Goal: Check status: Check status

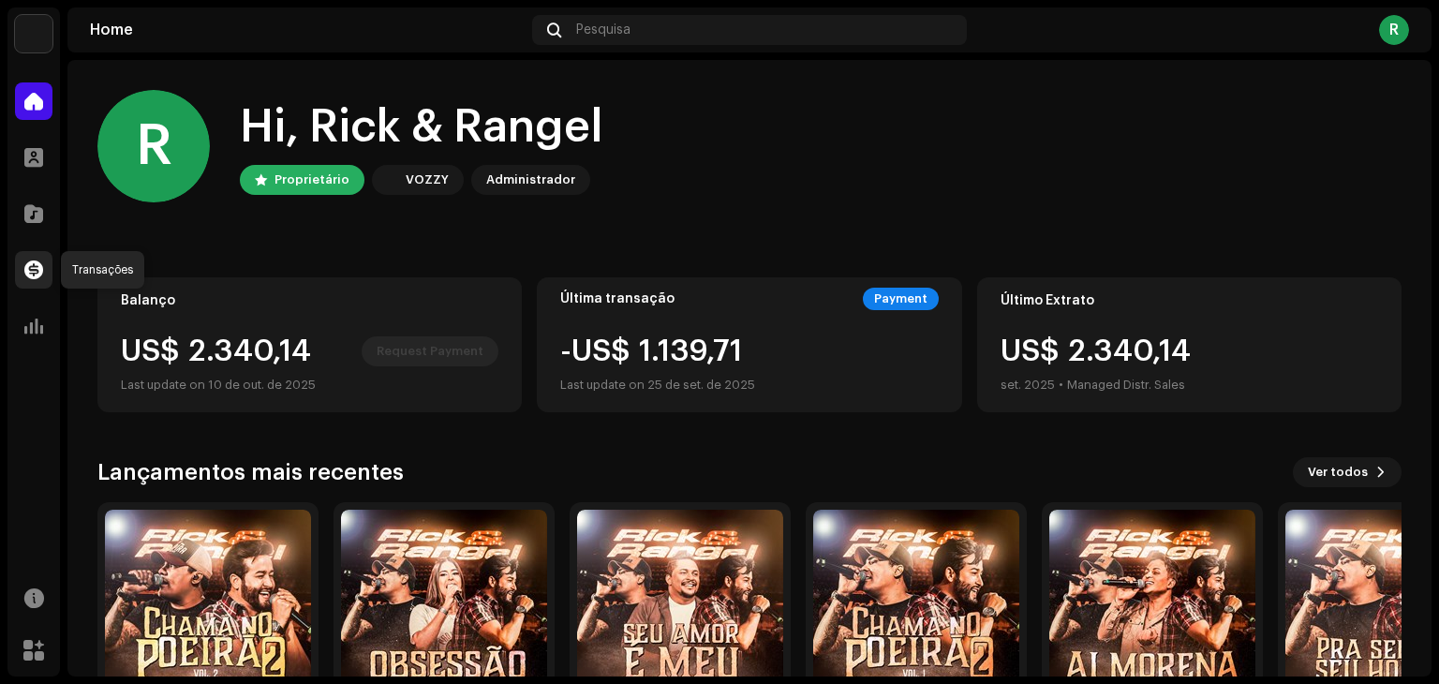
click at [29, 274] on span at bounding box center [33, 269] width 19 height 15
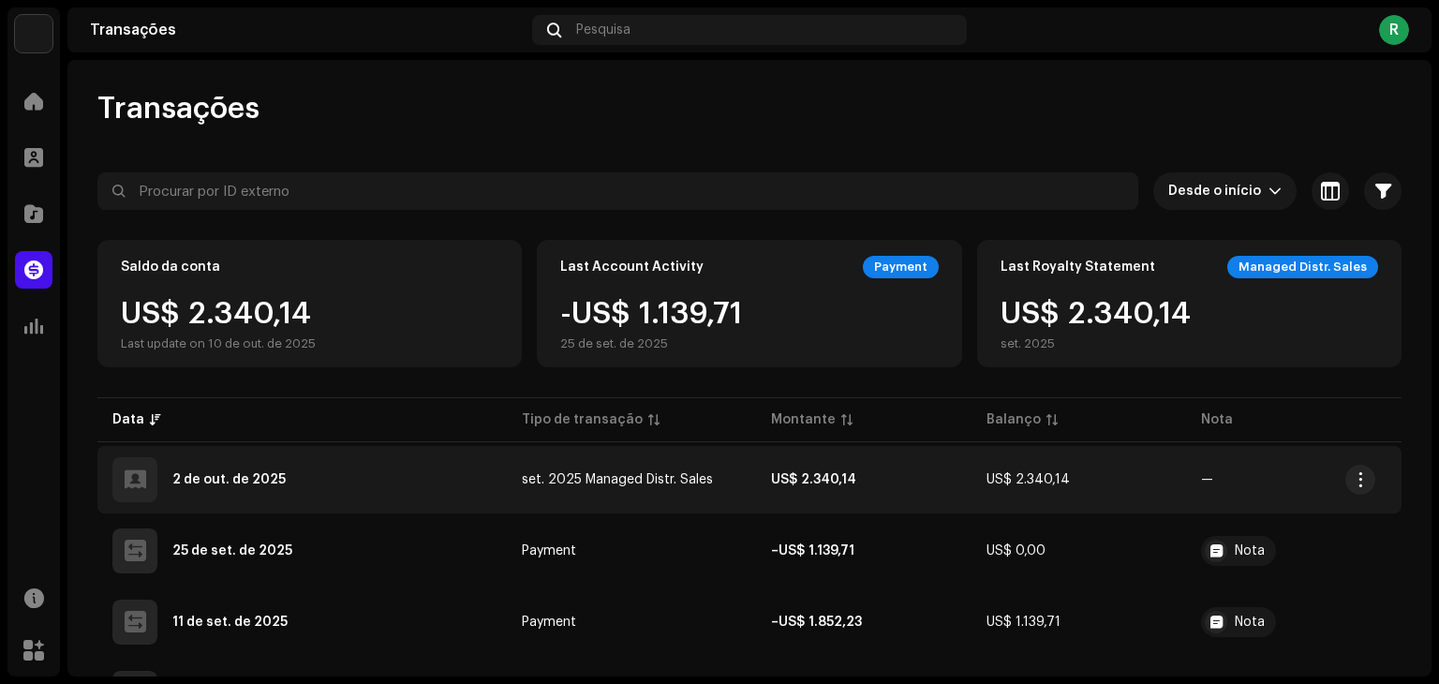
click at [1204, 481] on span "—" at bounding box center [1294, 479] width 186 height 13
click at [1357, 492] on button "button" at bounding box center [1361, 480] width 30 height 30
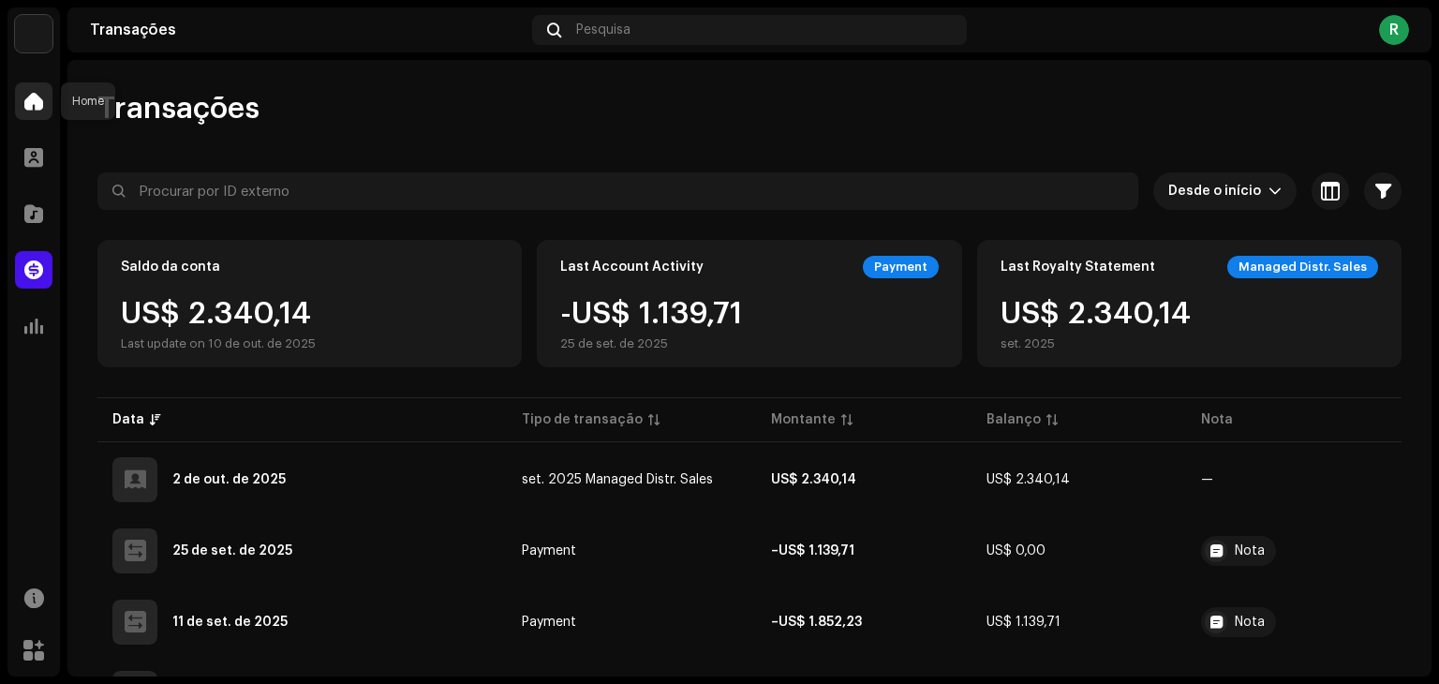
click at [26, 99] on span at bounding box center [33, 101] width 19 height 15
